Goal: Task Accomplishment & Management: Complete application form

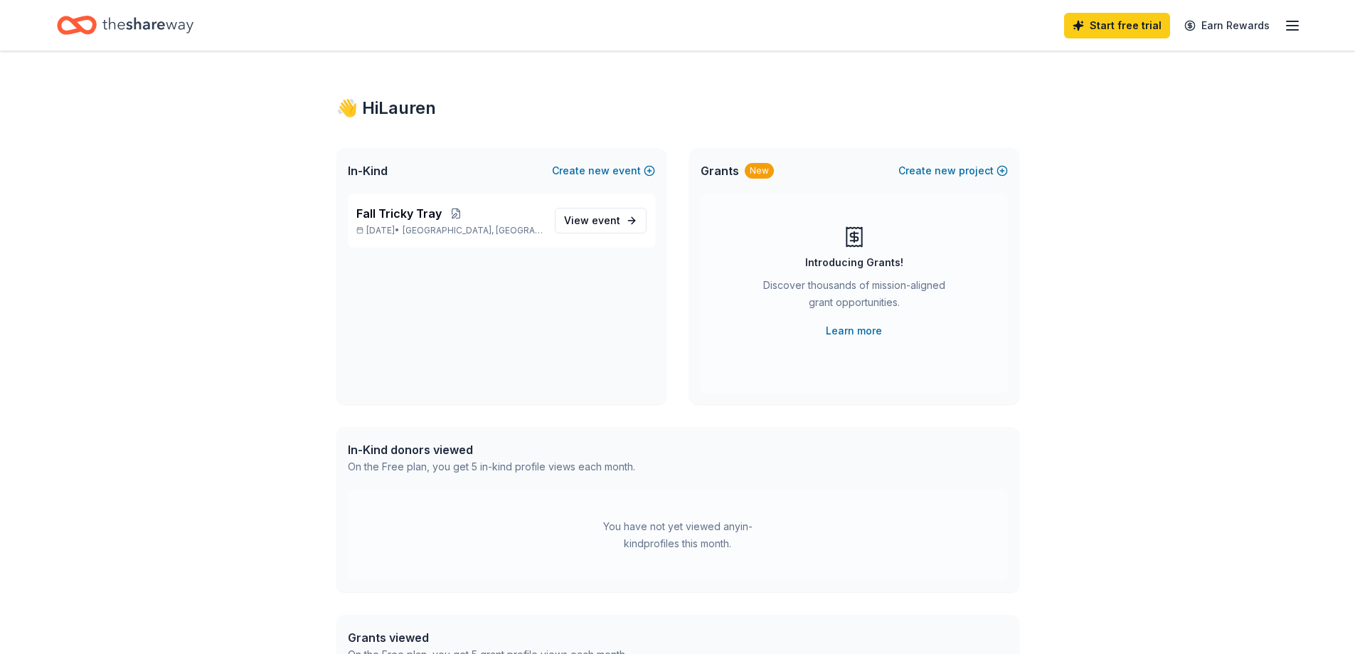
click at [1291, 28] on icon "button" at bounding box center [1292, 25] width 17 height 17
click at [922, 247] on div "Introducing Grants! Discover thousands of mission-aligned grant opportunities. …" at bounding box center [854, 283] width 250 height 114
click at [652, 228] on div "Fall Tricky Tray Oct 18, 2025 • Paramus, NJ View event" at bounding box center [501, 221] width 307 height 54
click at [614, 222] on span "event" at bounding box center [606, 220] width 28 height 12
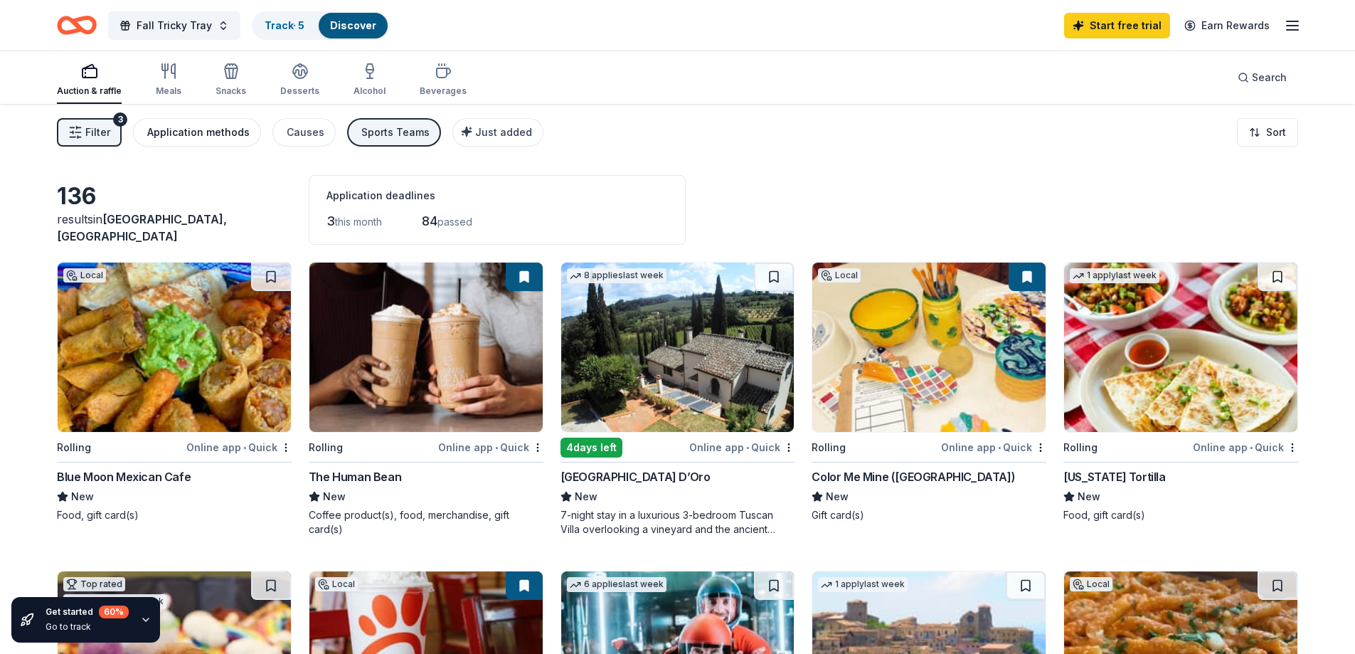
click at [178, 134] on div "Application methods" at bounding box center [198, 132] width 102 height 17
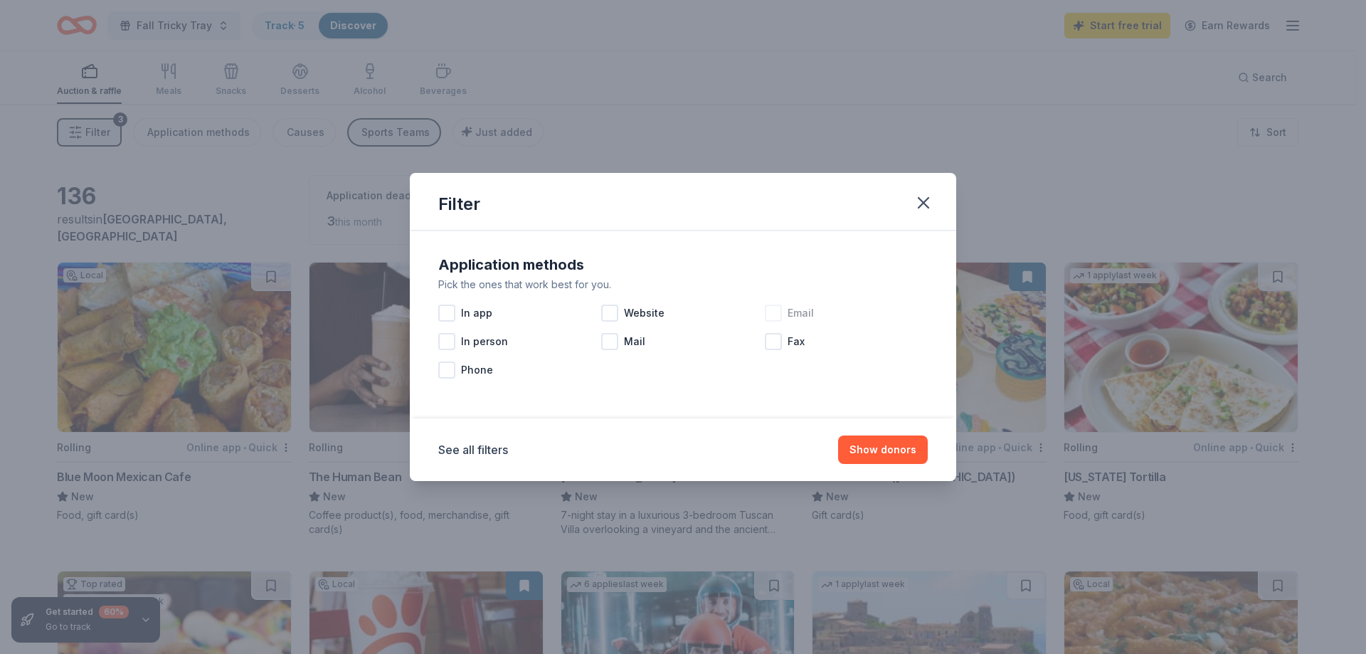
click at [781, 317] on div at bounding box center [773, 313] width 17 height 17
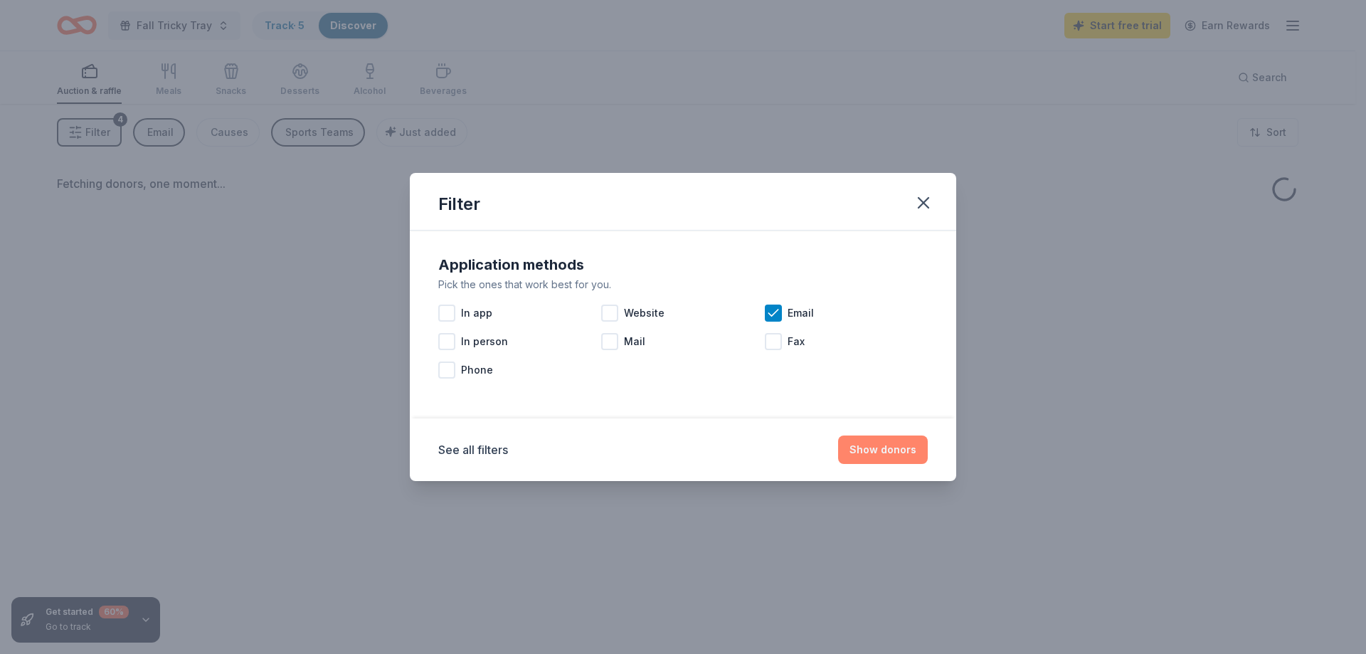
click at [892, 448] on button "Show donors" at bounding box center [883, 449] width 90 height 28
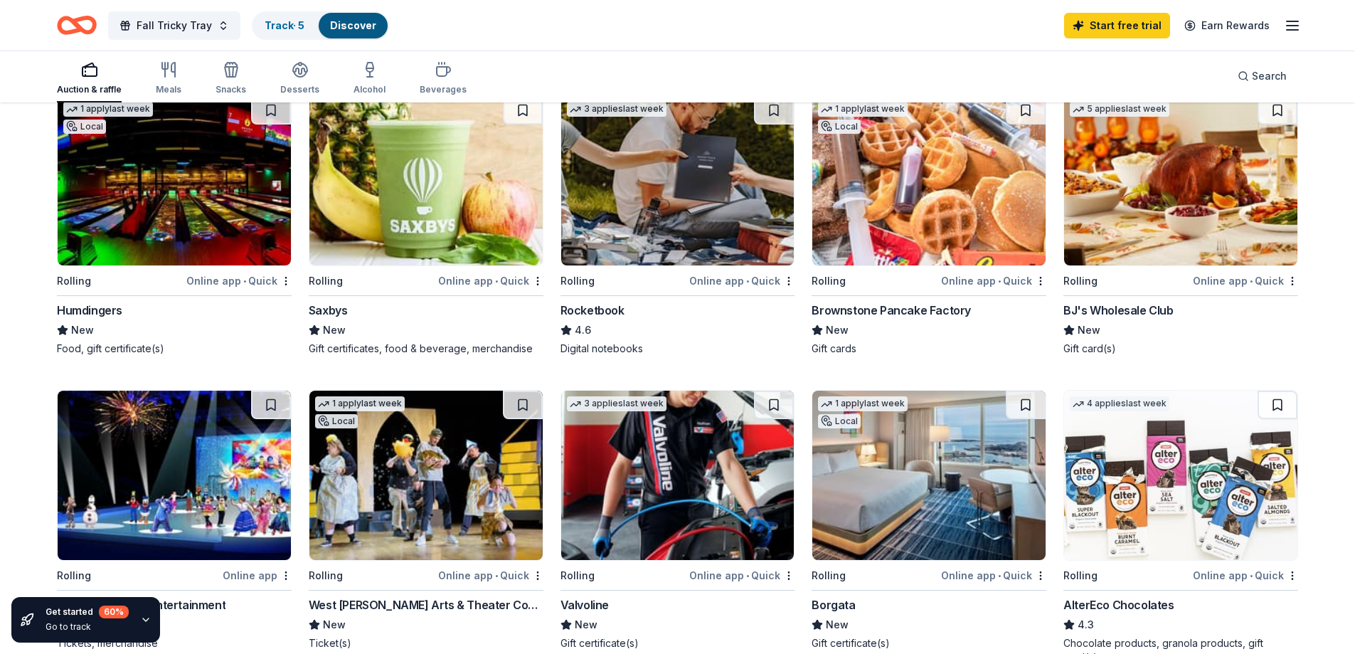
scroll to position [213, 0]
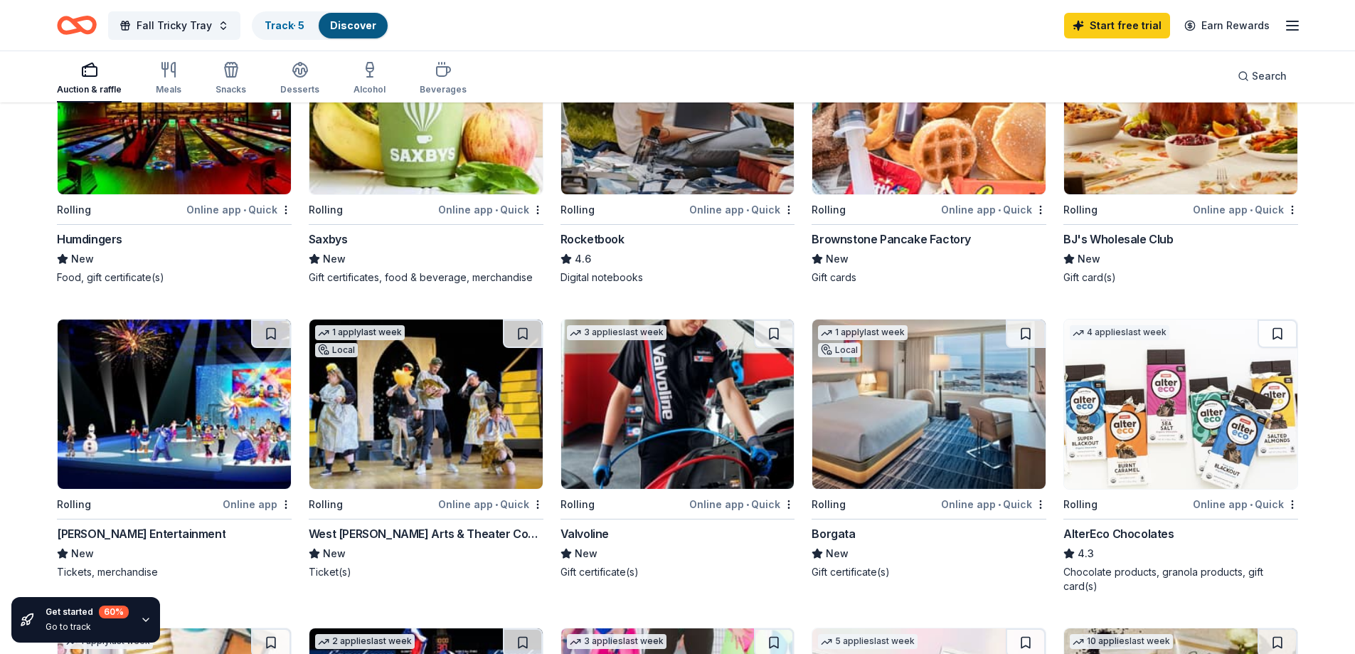
click at [633, 490] on div "3 applies last week Rolling Online app • Quick Valvoline New Gift certificate(s)" at bounding box center [678, 449] width 235 height 260
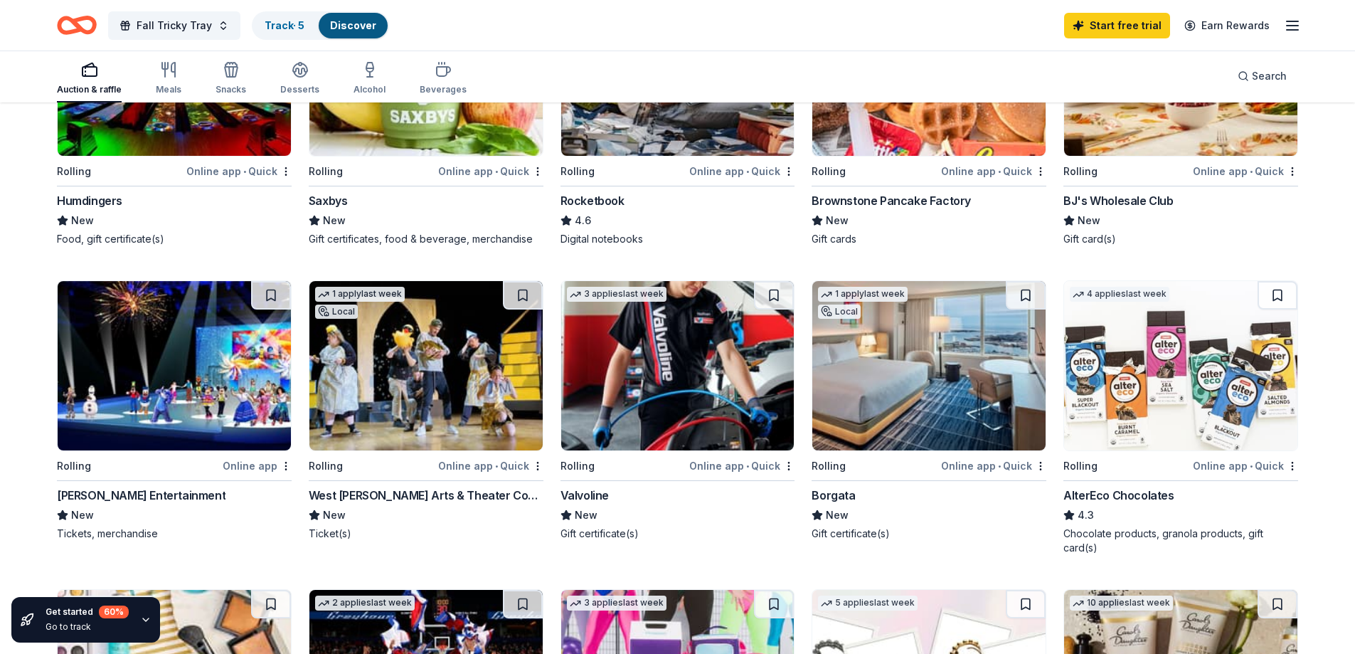
scroll to position [285, 0]
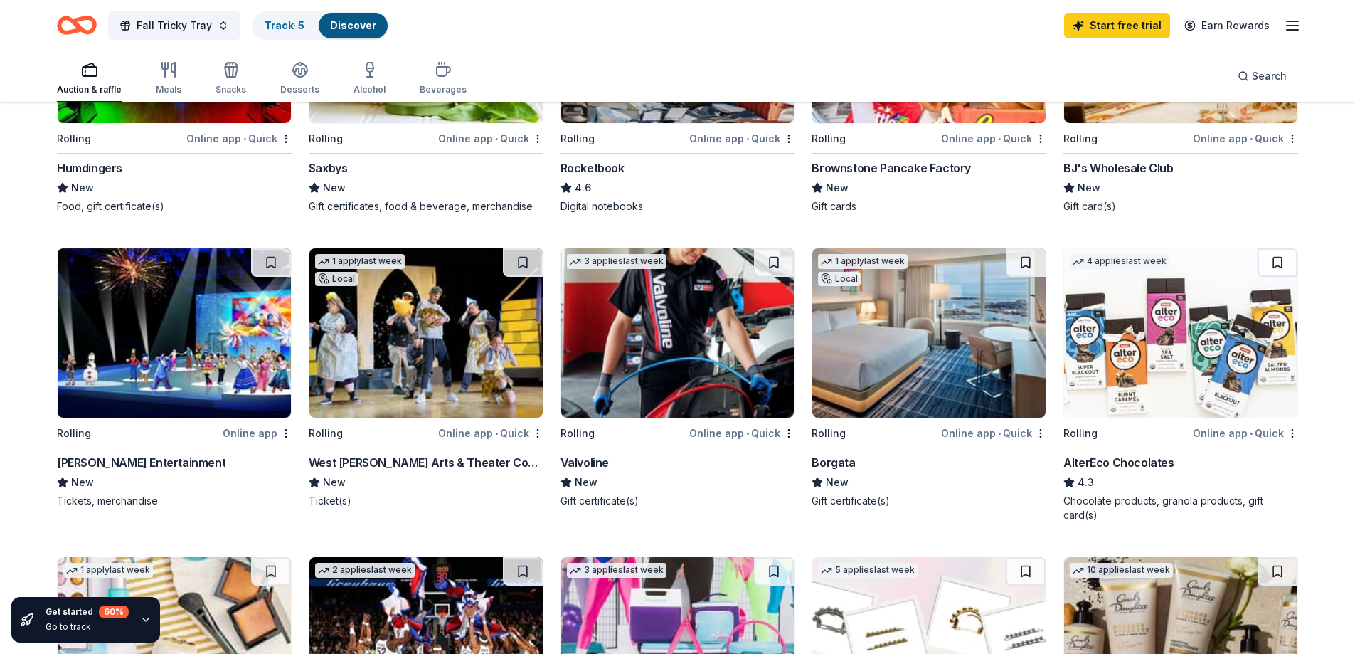
click at [827, 462] on div "Borgata" at bounding box center [833, 462] width 43 height 17
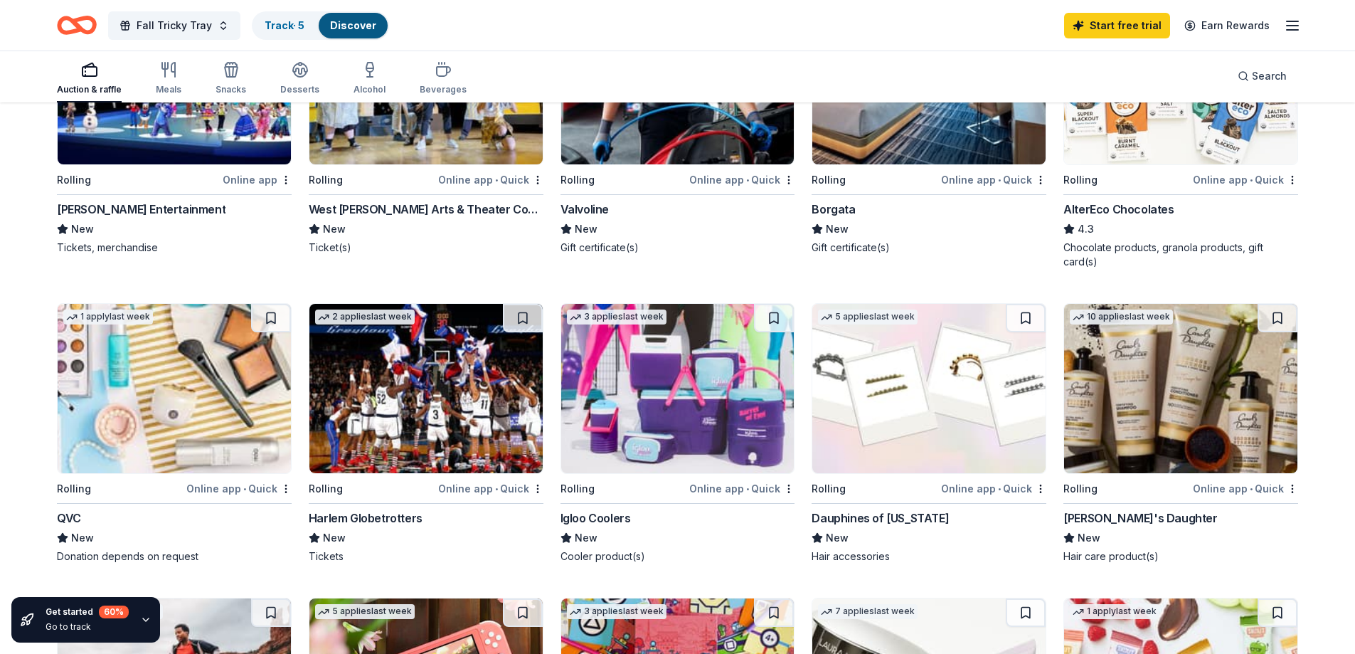
scroll to position [569, 0]
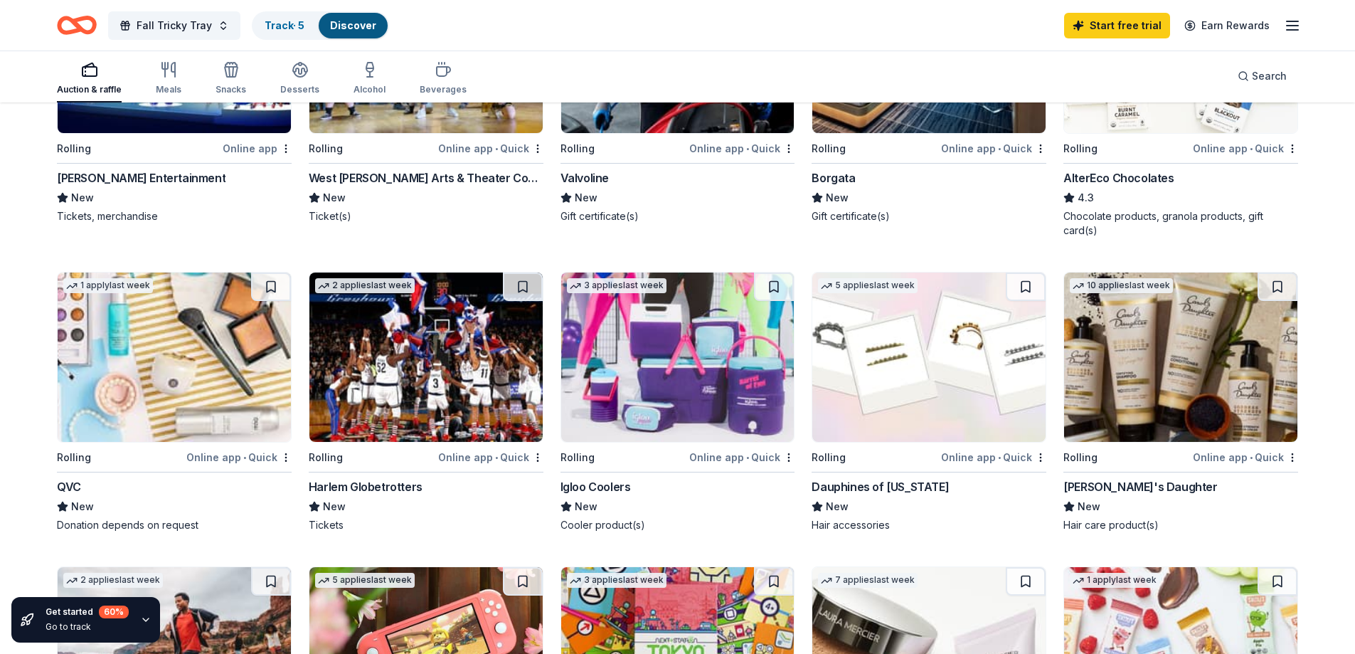
click at [709, 442] on div "3 applies last week" at bounding box center [678, 357] width 235 height 171
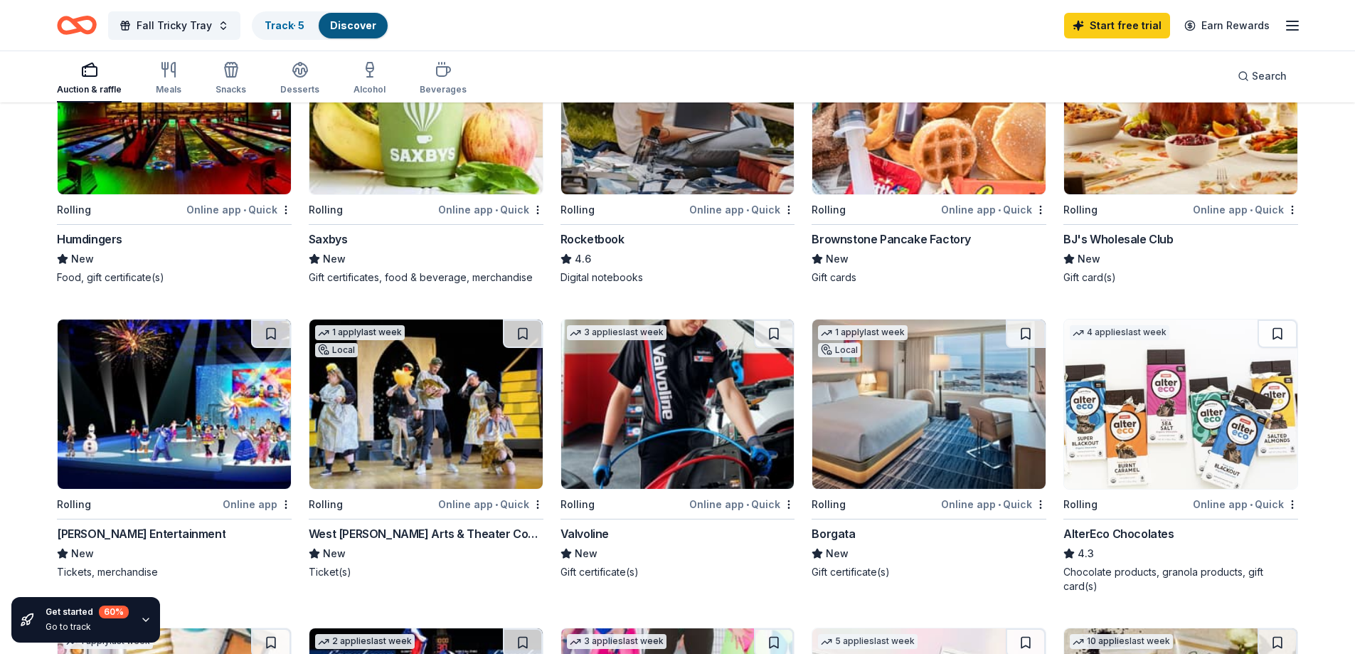
scroll to position [0, 0]
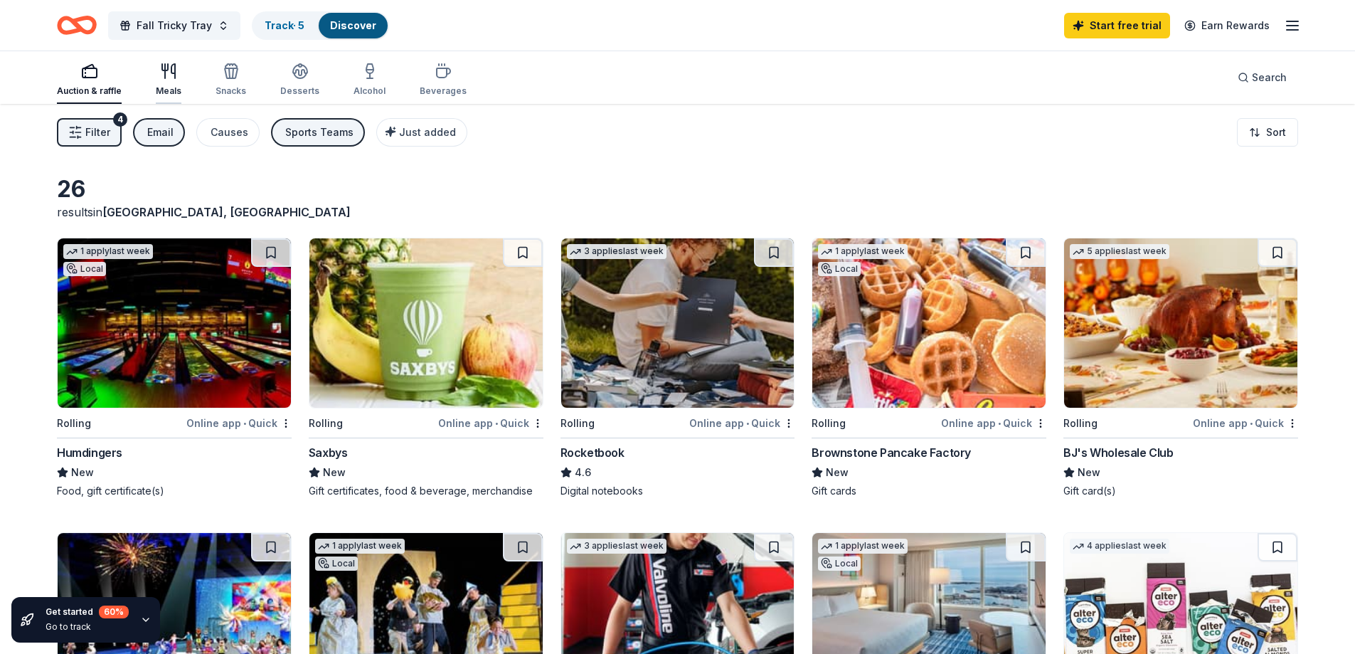
click at [168, 75] on icon "button" at bounding box center [168, 71] width 17 height 17
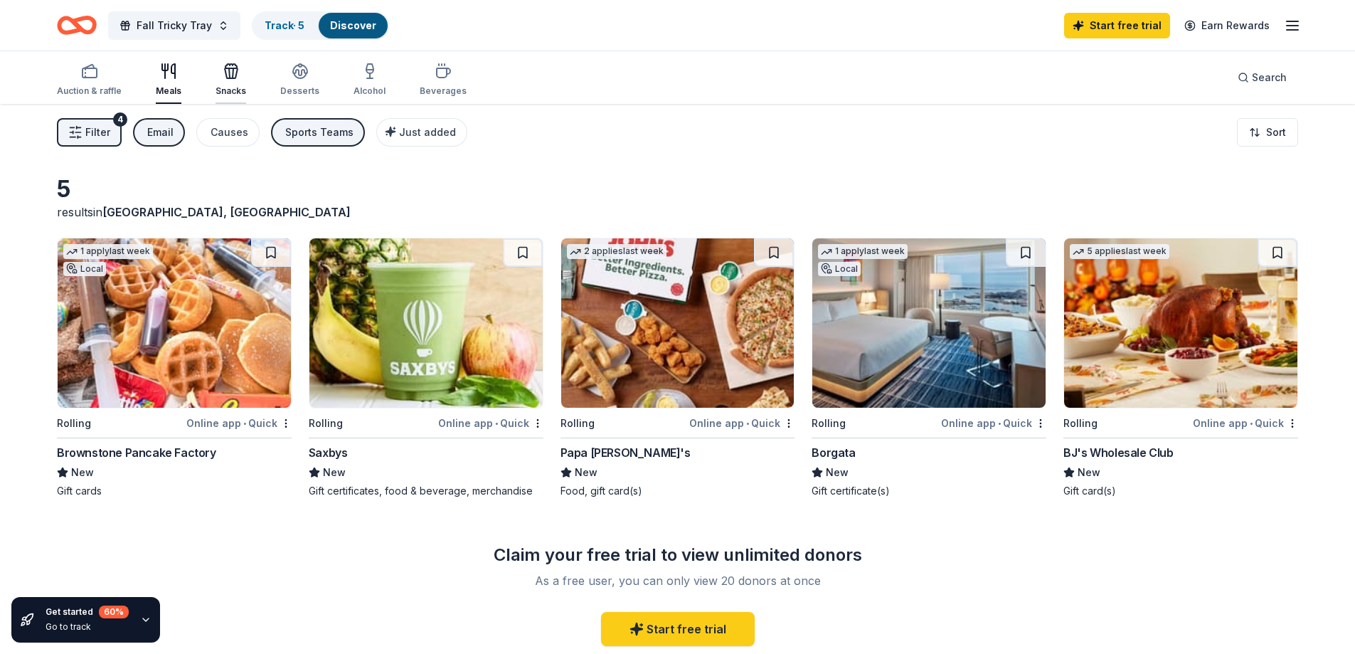
click at [222, 85] on div "Snacks" at bounding box center [231, 80] width 31 height 34
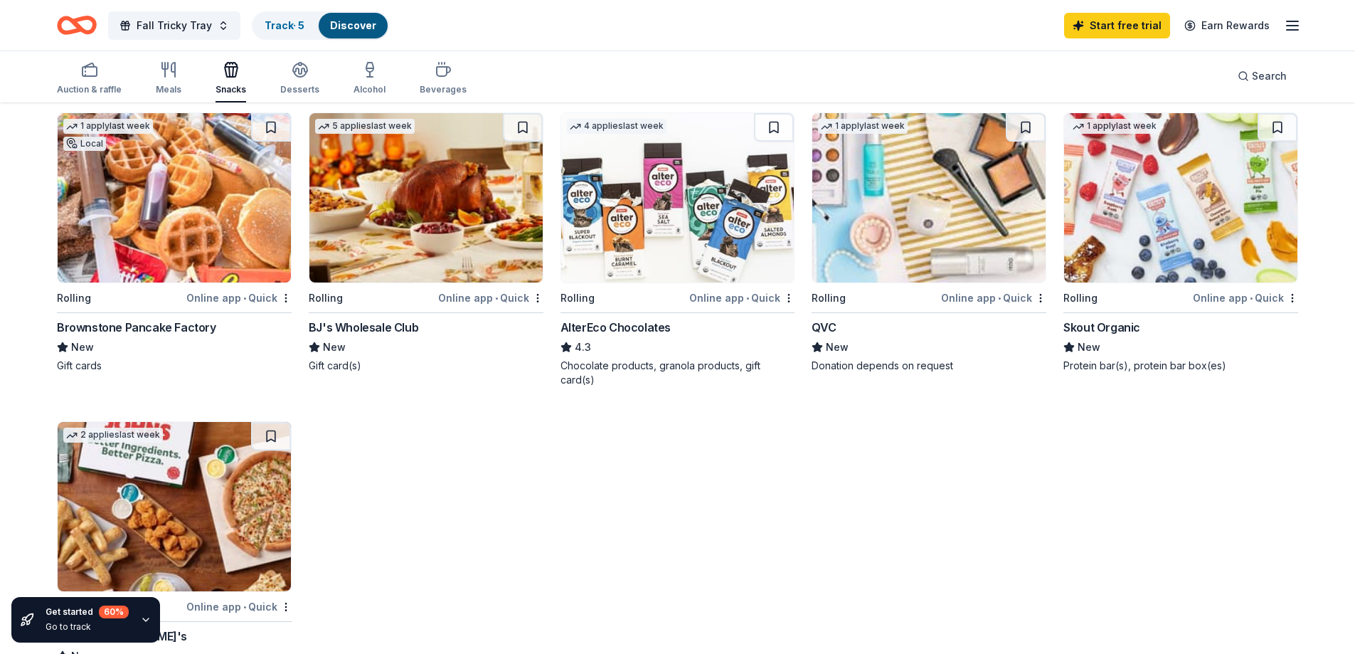
scroll to position [71, 0]
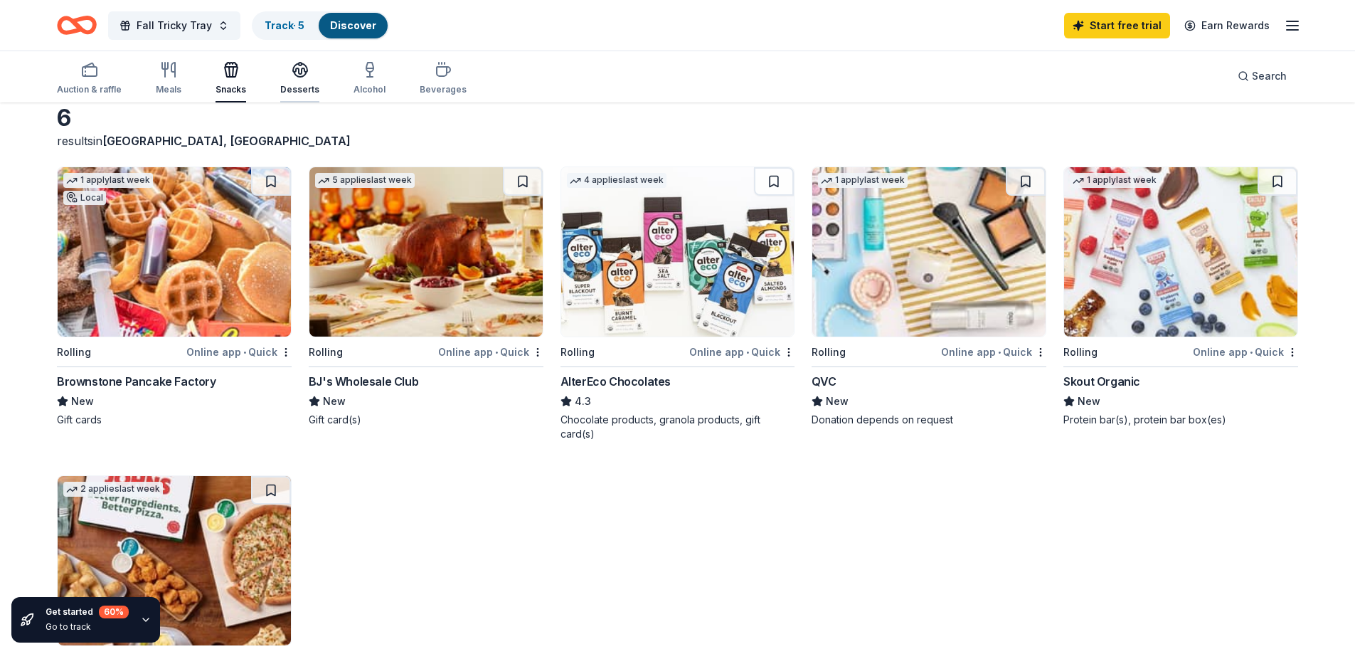
click at [297, 80] on div "Desserts" at bounding box center [299, 78] width 39 height 34
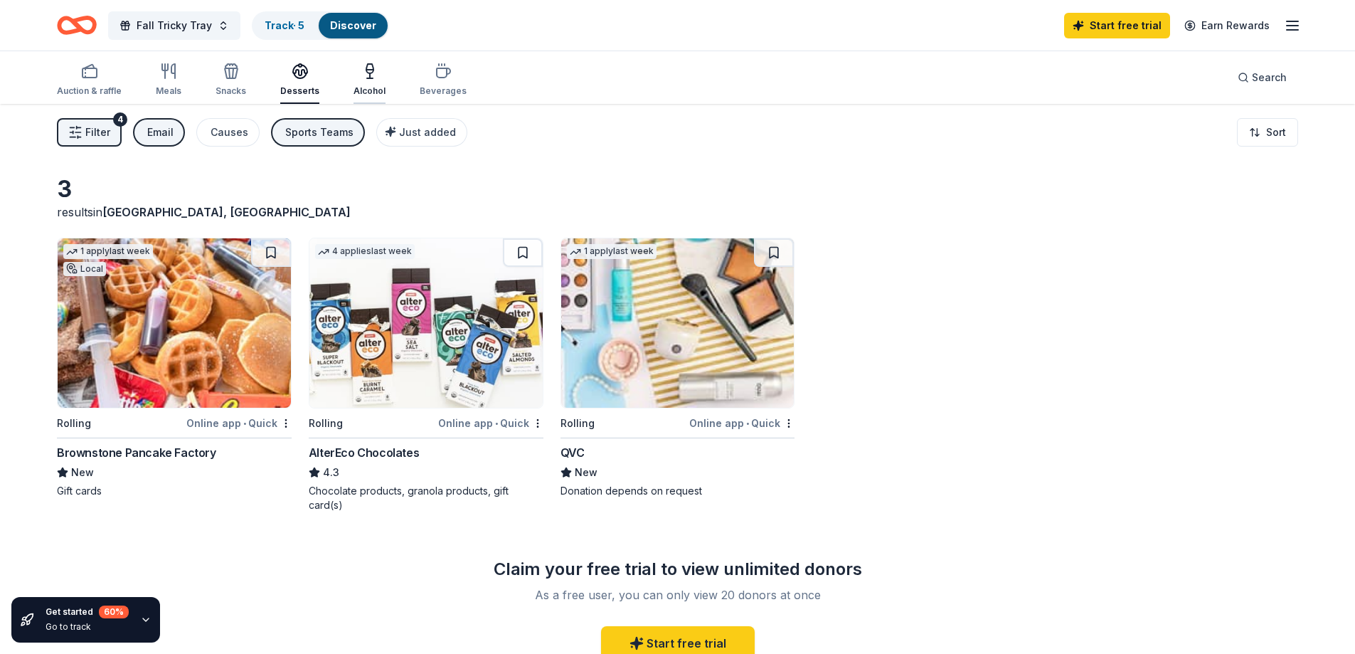
click at [367, 84] on div "Alcohol" at bounding box center [370, 80] width 32 height 34
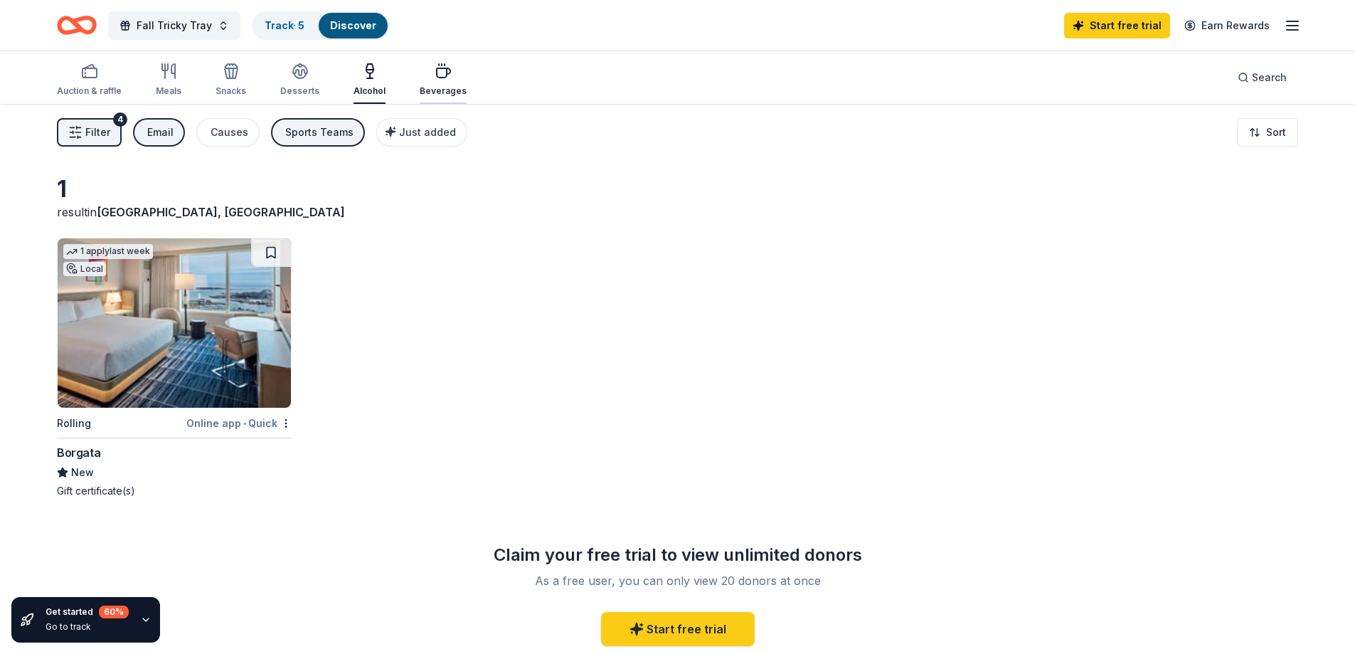
click at [425, 70] on div "button" at bounding box center [443, 71] width 47 height 17
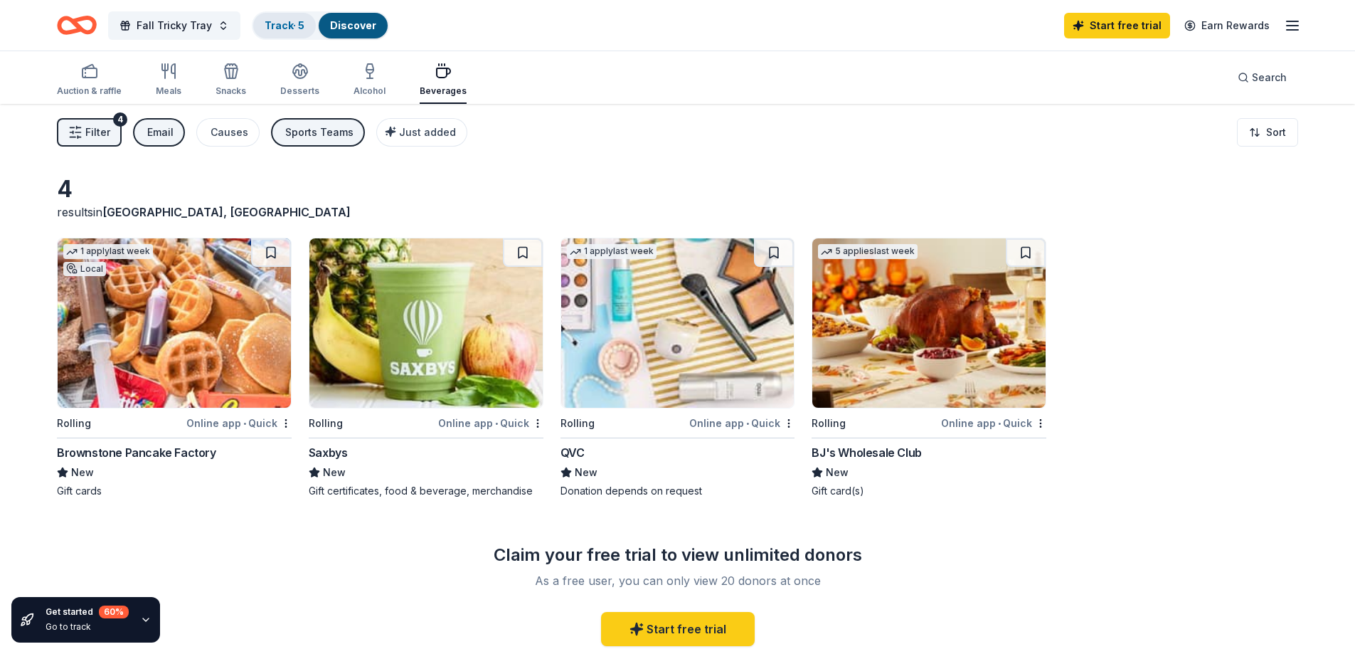
click at [293, 25] on link "Track · 5" at bounding box center [285, 25] width 40 height 12
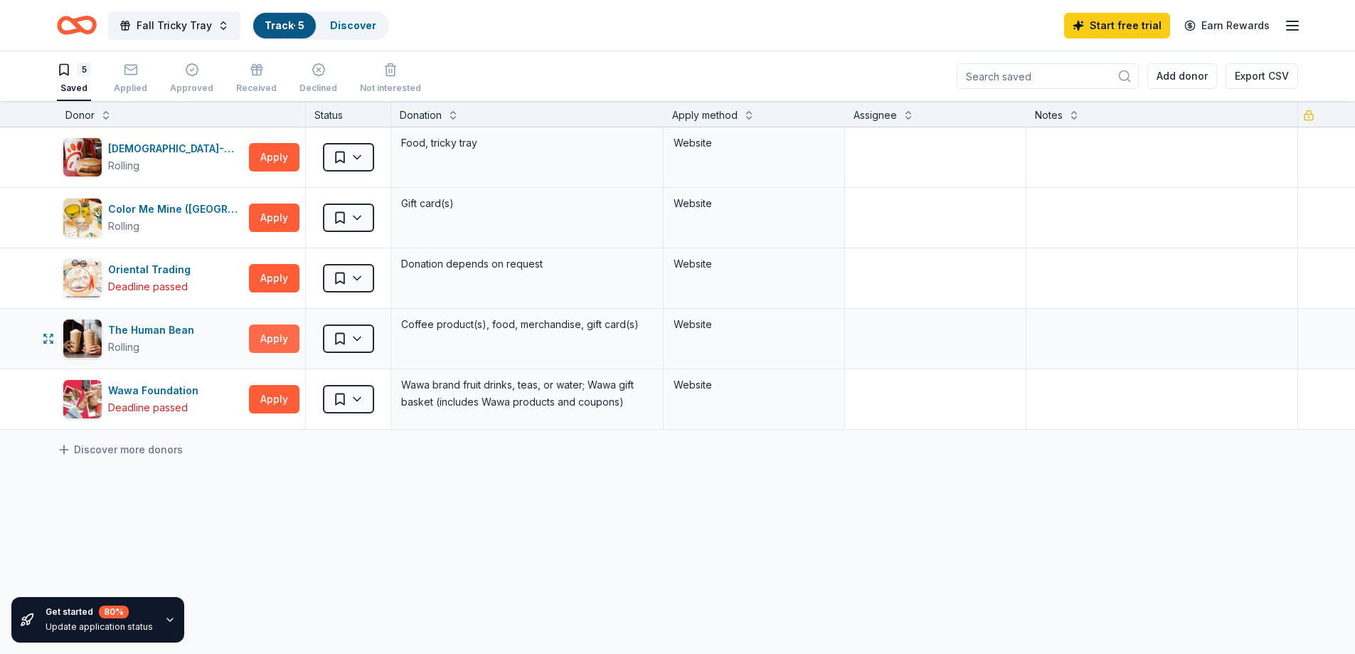
click at [262, 342] on button "Apply" at bounding box center [274, 338] width 51 height 28
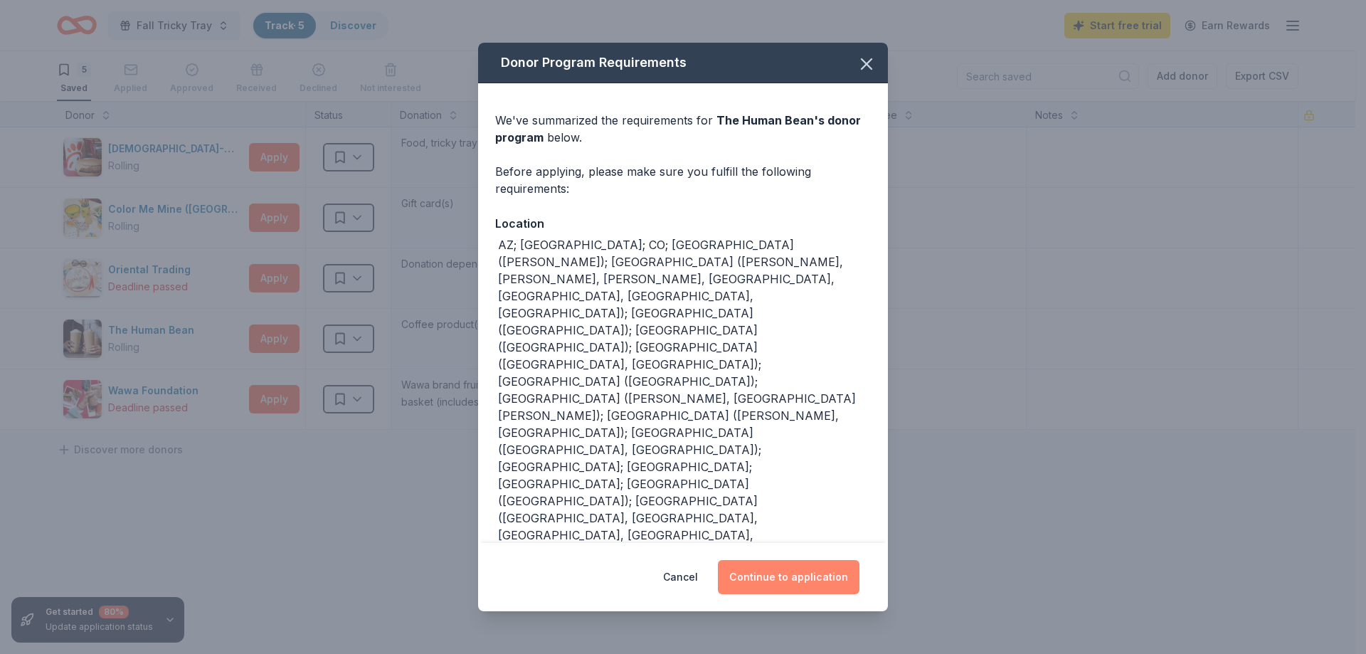
click at [808, 560] on button "Continue to application" at bounding box center [789, 577] width 142 height 34
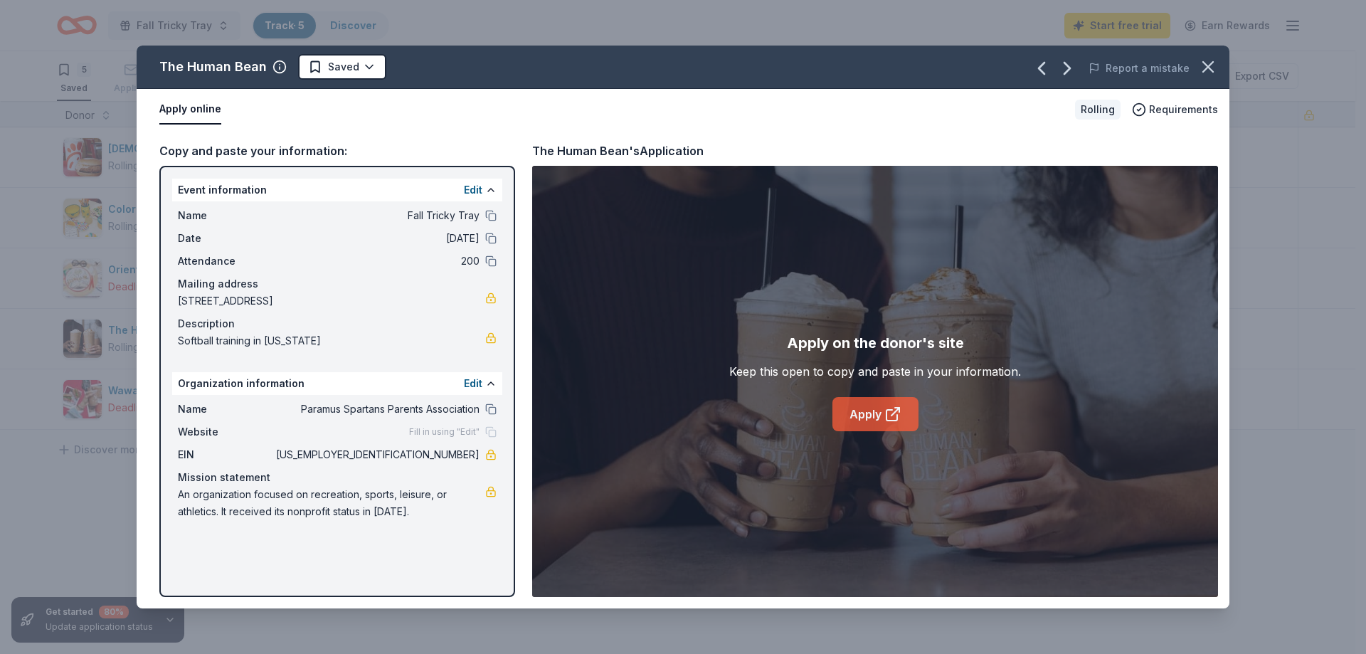
click at [867, 412] on link "Apply" at bounding box center [875, 414] width 86 height 34
drag, startPoint x: 660, startPoint y: 83, endPoint x: 745, endPoint y: 107, distance: 88.7
click at [745, 107] on div "The Human Bean Saved Report a mistake Apply online Rolling Requirements Copy an…" at bounding box center [683, 327] width 1093 height 563
click at [909, 418] on link "Apply" at bounding box center [875, 414] width 86 height 34
click at [1205, 69] on icon "button" at bounding box center [1208, 67] width 20 height 20
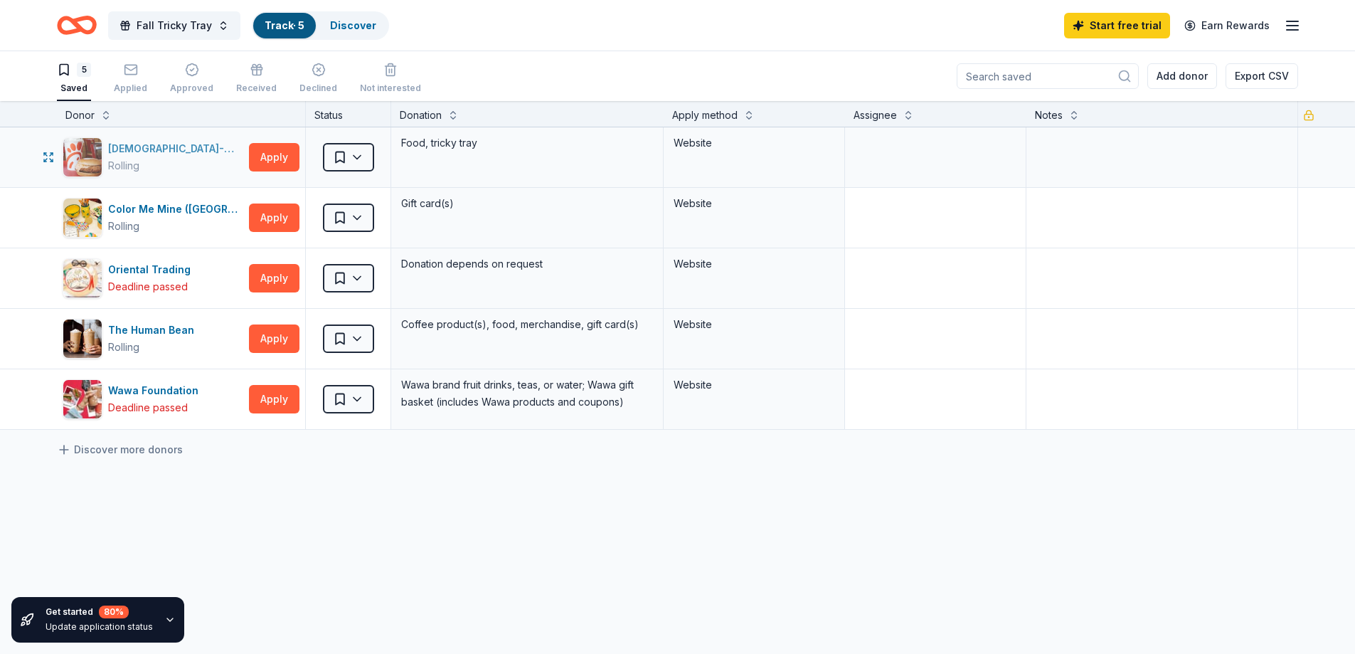
click at [174, 144] on div "[DEMOGRAPHIC_DATA]-fil-A ([PERSON_NAME])" at bounding box center [175, 148] width 135 height 17
click at [287, 163] on button "Apply" at bounding box center [274, 157] width 51 height 28
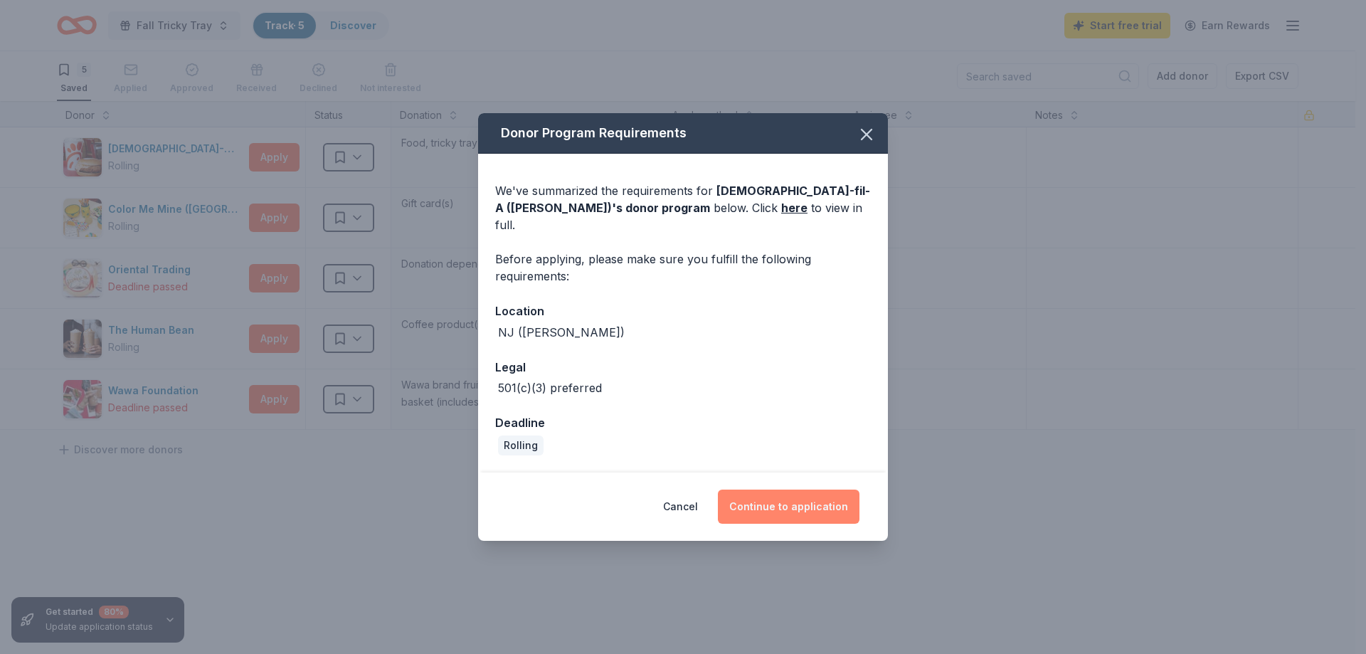
click at [795, 495] on button "Continue to application" at bounding box center [789, 507] width 142 height 34
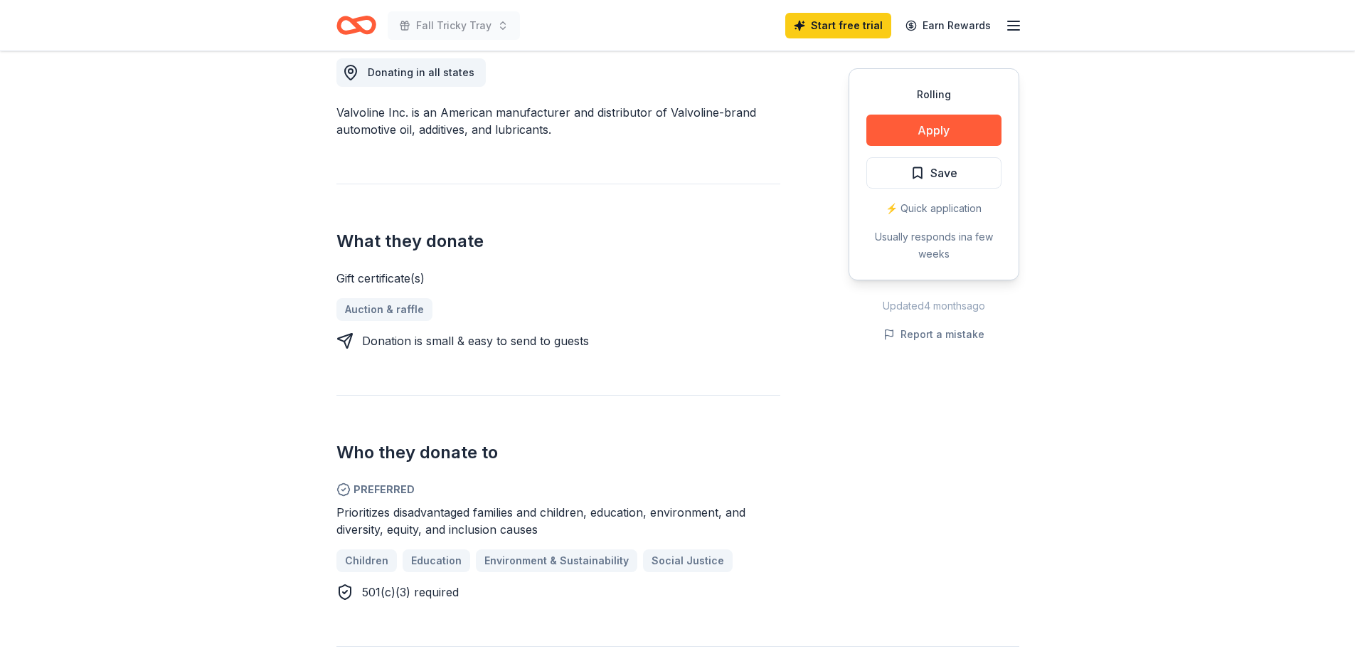
scroll to position [427, 0]
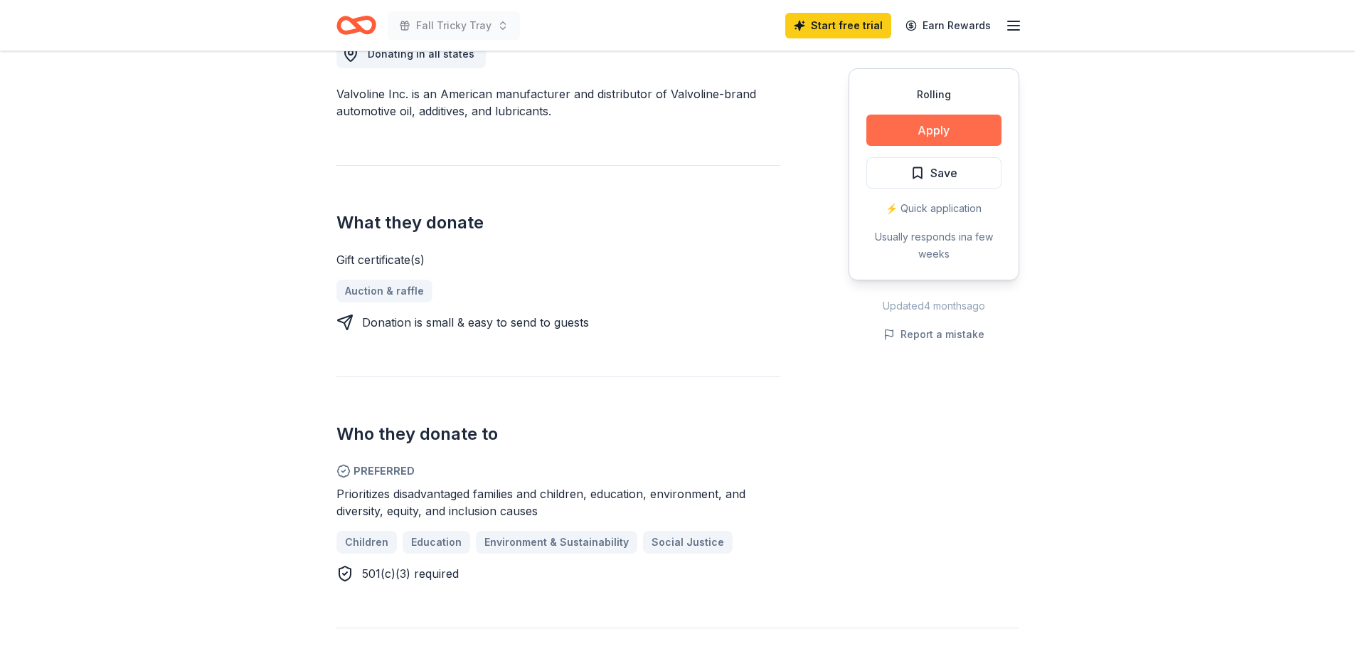
click at [927, 123] on button "Apply" at bounding box center [934, 130] width 135 height 31
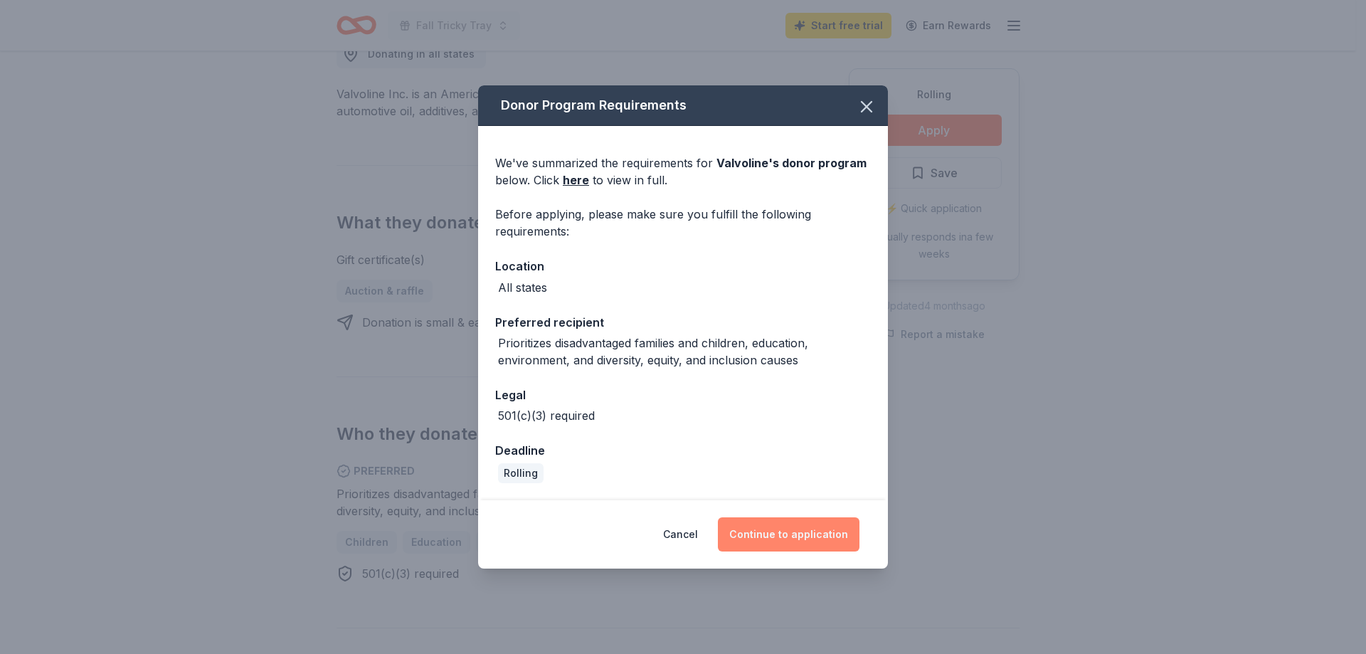
click at [770, 532] on button "Continue to application" at bounding box center [789, 534] width 142 height 34
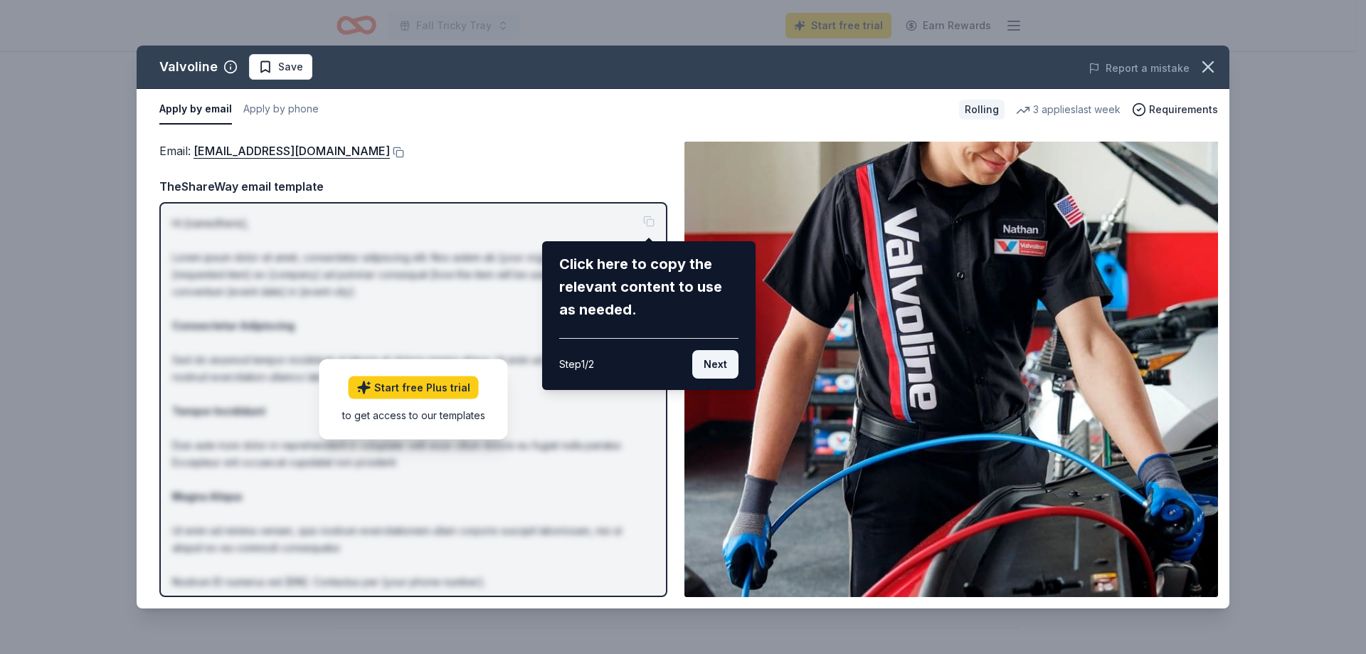
click at [721, 367] on button "Next" at bounding box center [715, 364] width 46 height 28
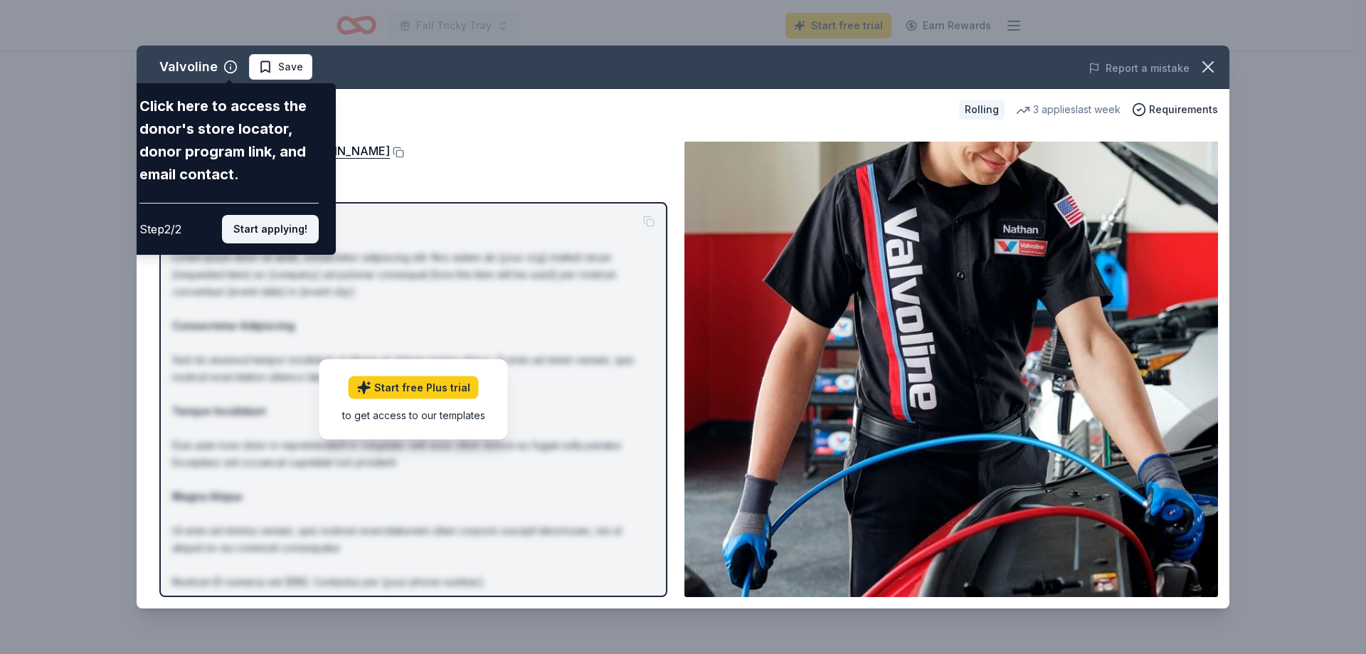
click at [297, 233] on button "Start applying!" at bounding box center [270, 229] width 97 height 28
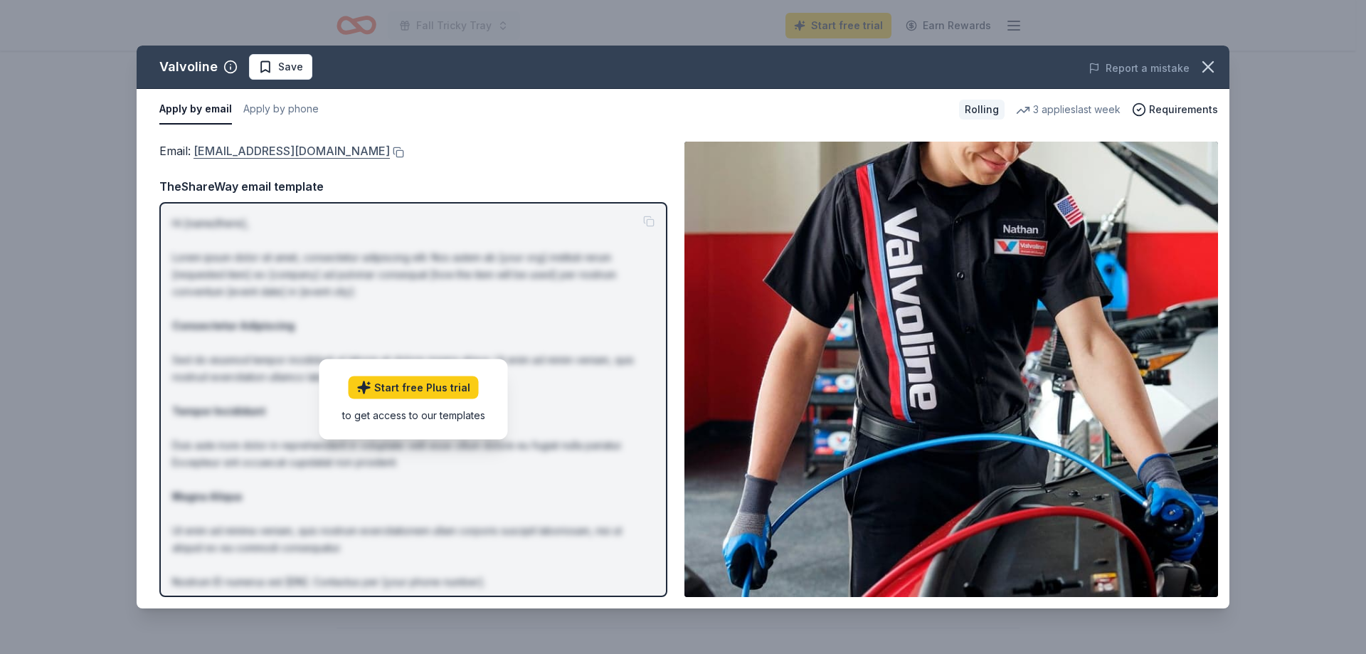
click at [290, 149] on link "contributions@valvoline.com" at bounding box center [292, 151] width 196 height 18
click at [1205, 58] on icon "button" at bounding box center [1208, 67] width 20 height 20
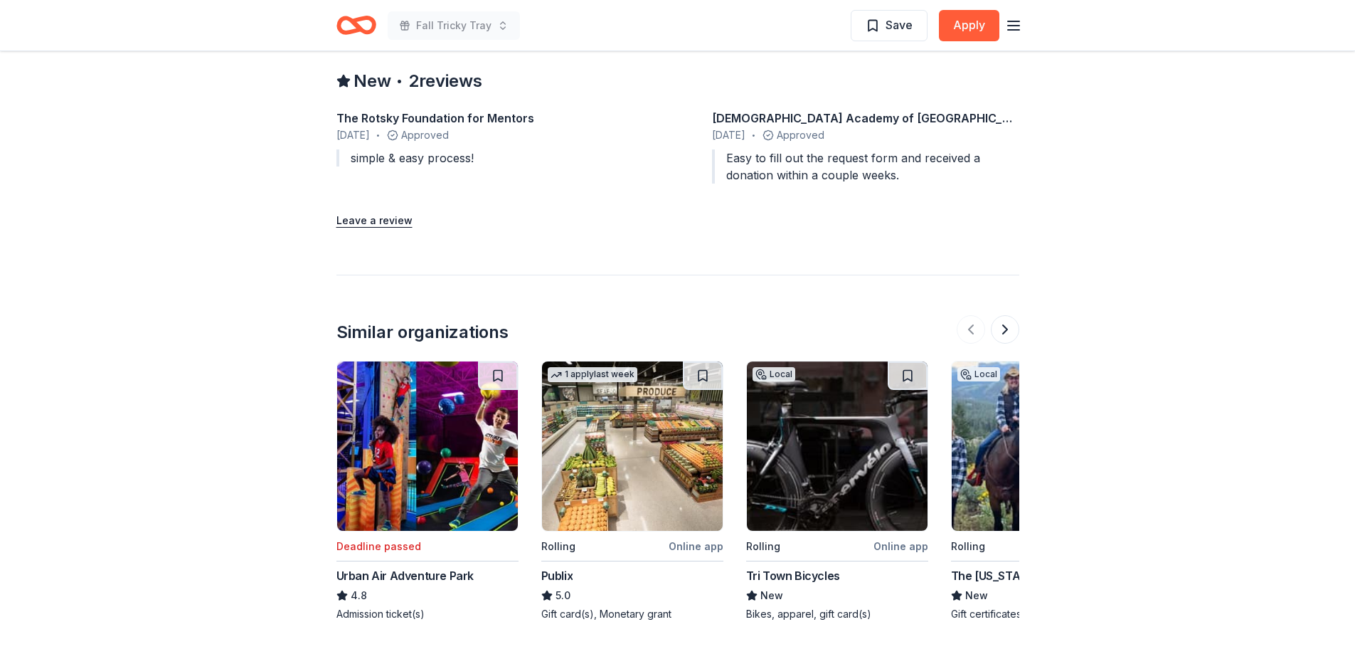
scroll to position [1423, 0]
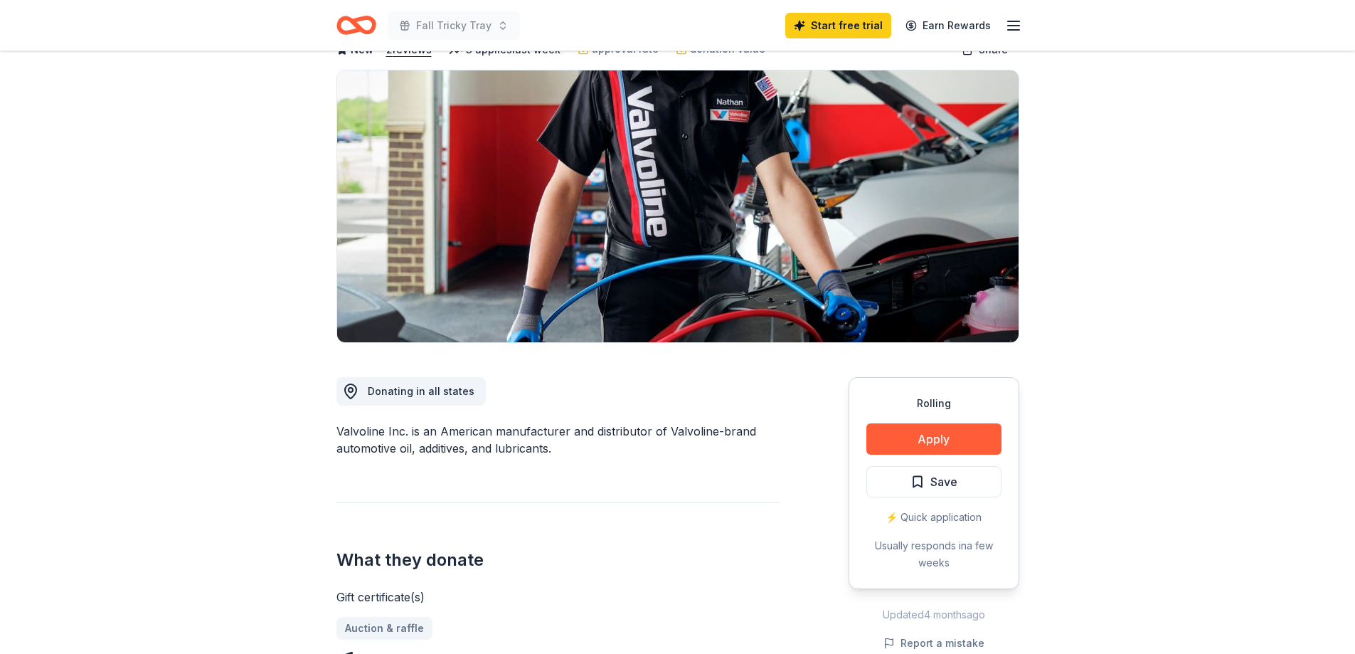
scroll to position [0, 0]
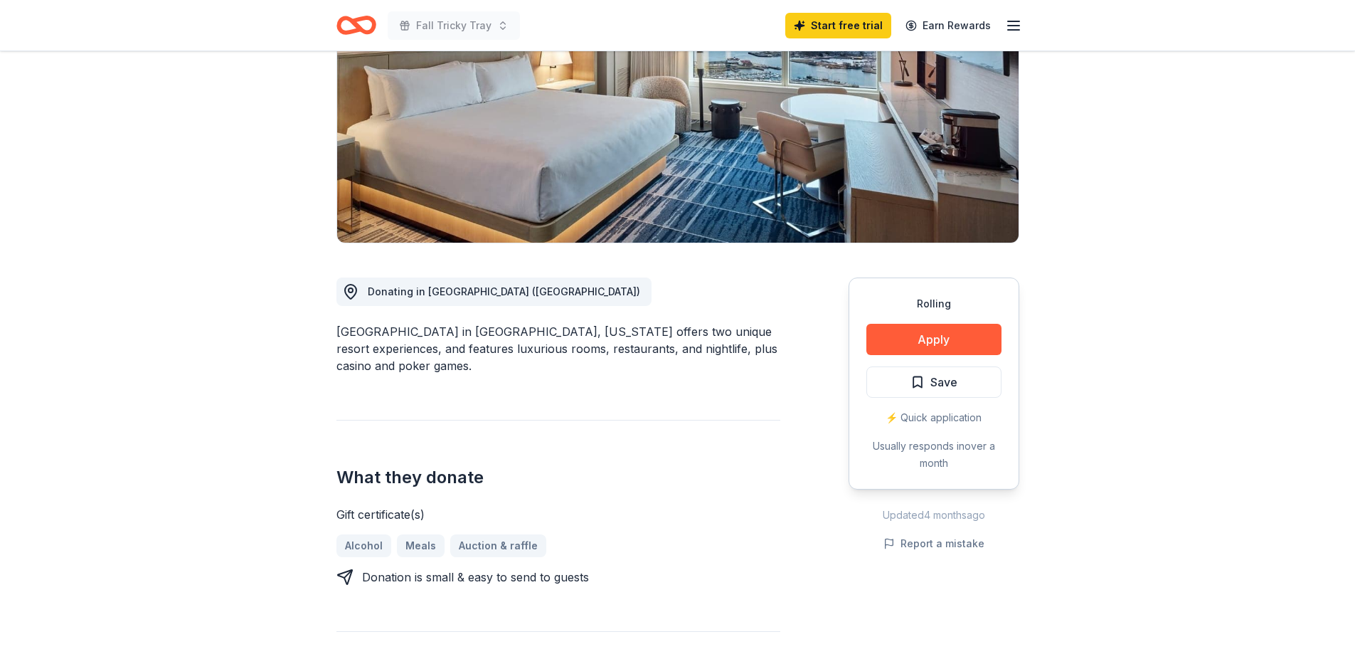
scroll to position [213, 0]
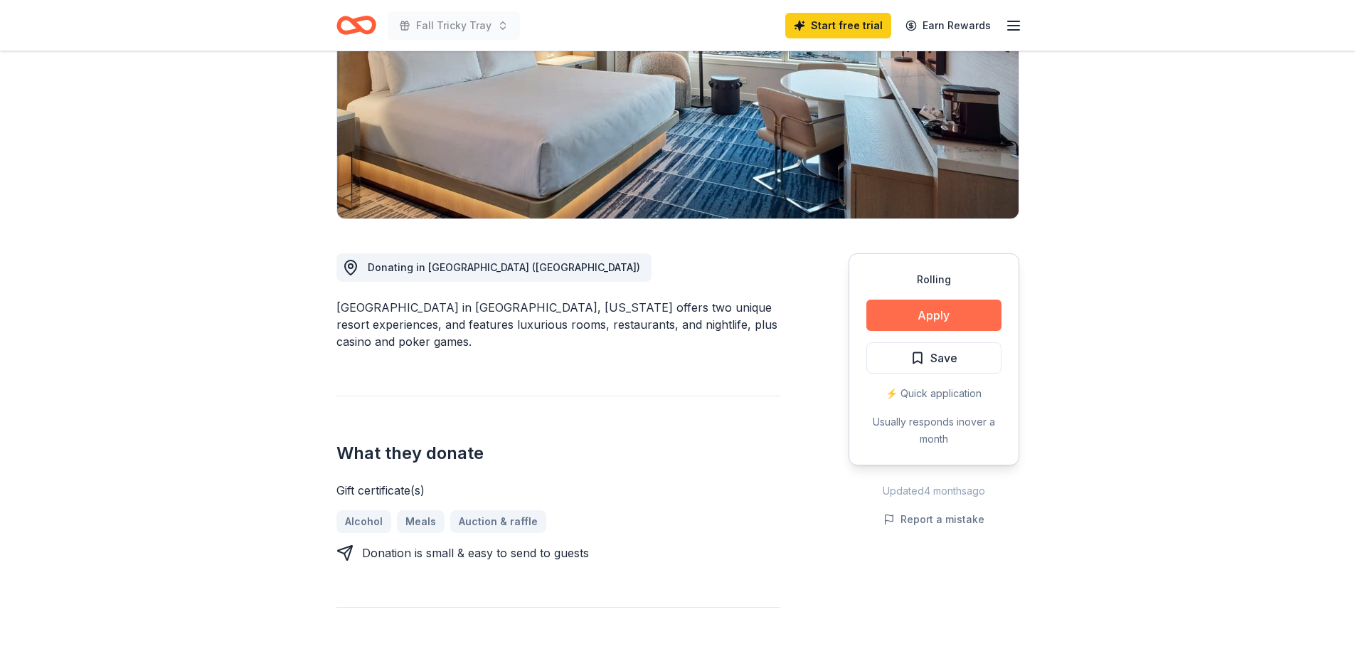
click at [941, 316] on button "Apply" at bounding box center [934, 315] width 135 height 31
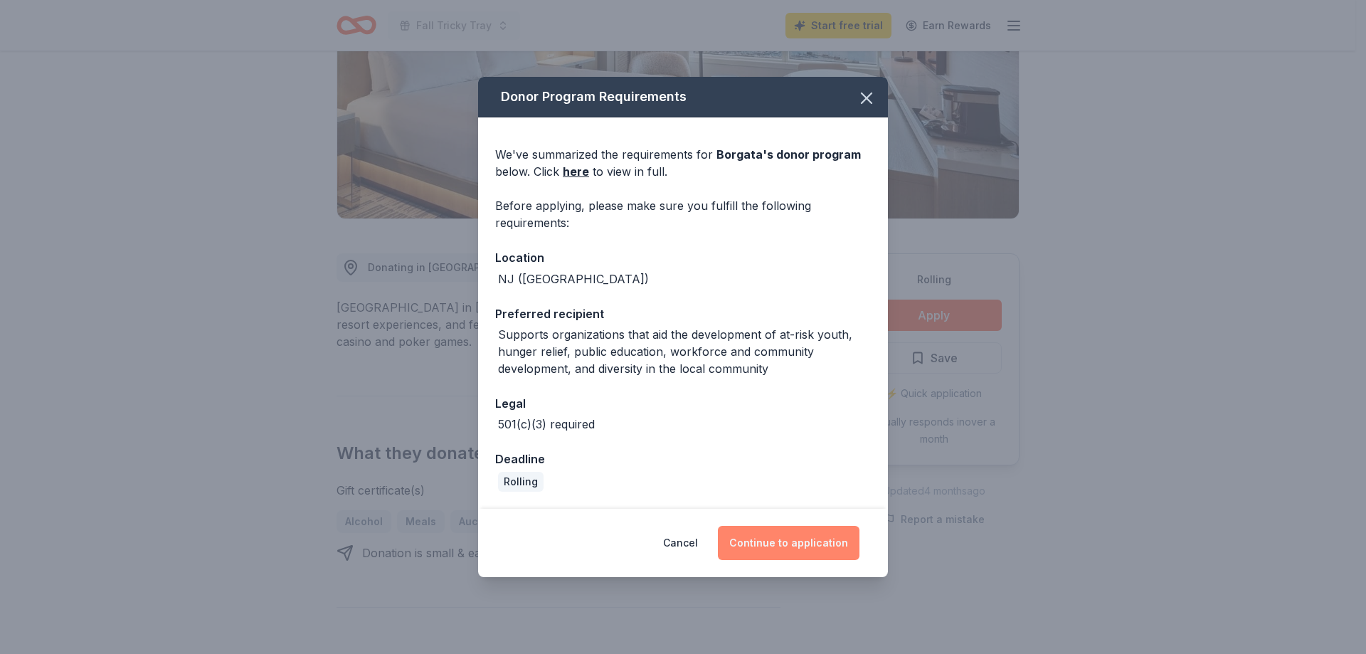
click at [796, 536] on button "Continue to application" at bounding box center [789, 543] width 142 height 34
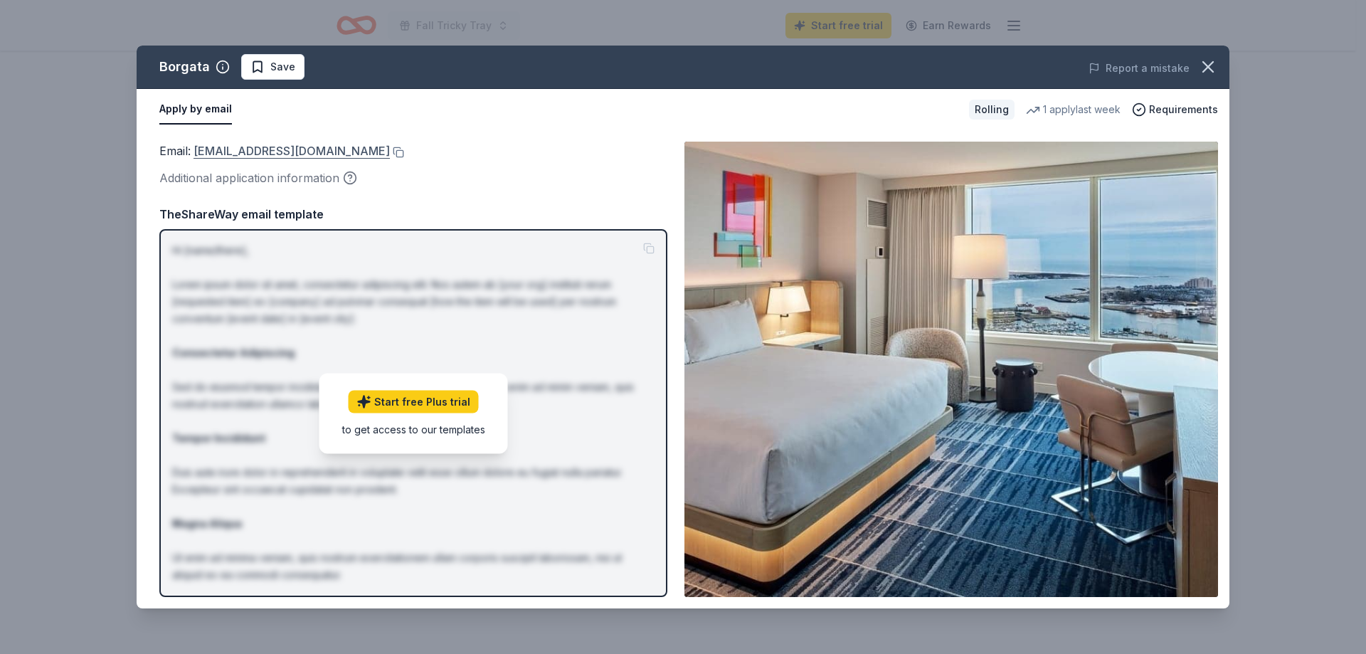
click at [235, 144] on link "CSR@theborgata.com" at bounding box center [292, 151] width 196 height 18
click at [1210, 58] on icon "button" at bounding box center [1208, 67] width 20 height 20
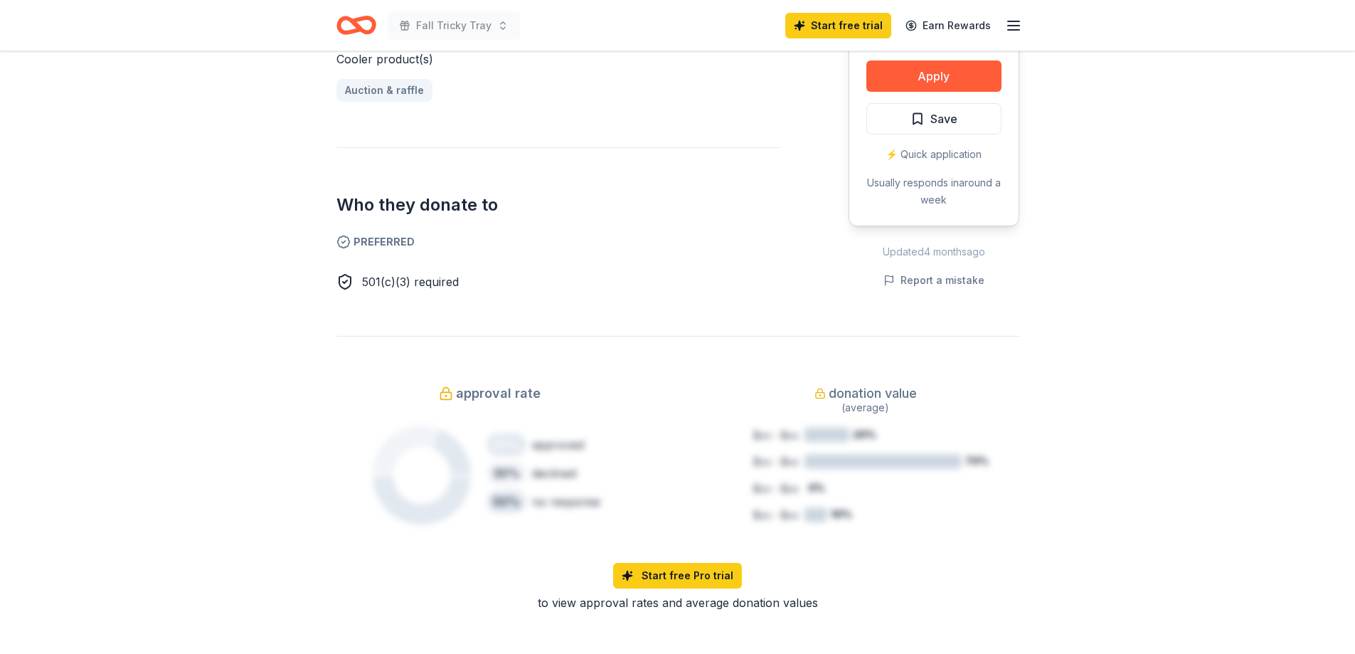
scroll to position [498, 0]
